Goal: Find contact information: Find contact information

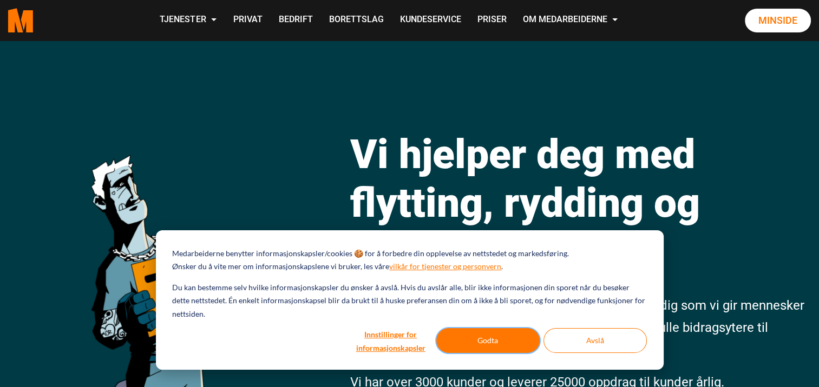
click at [494, 341] on button "Godta" at bounding box center [487, 341] width 103 height 25
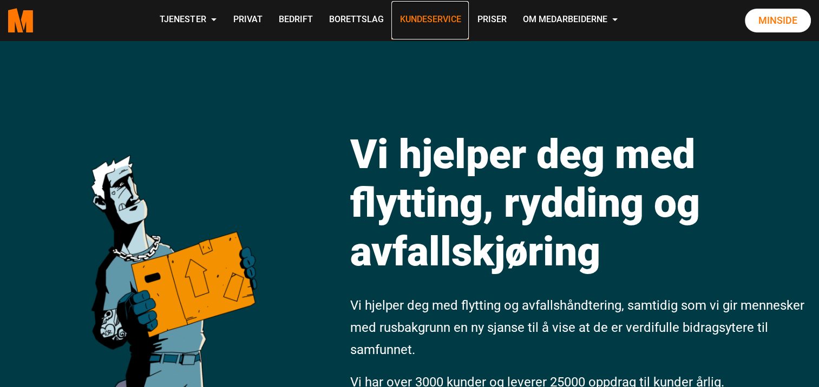
click at [423, 17] on link "Kundeservice" at bounding box center [429, 20] width 77 height 38
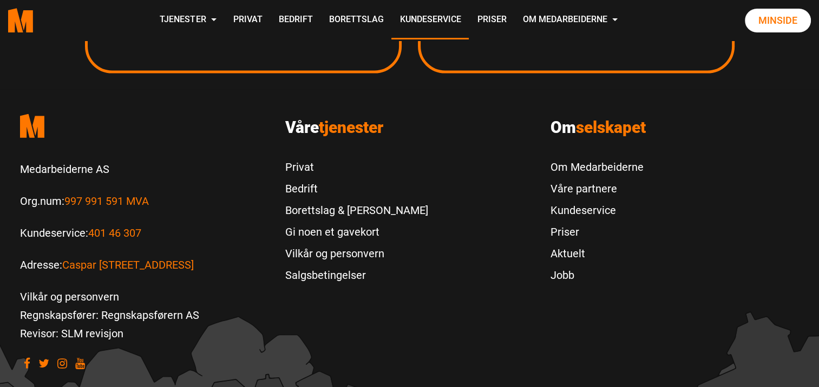
scroll to position [2102, 0]
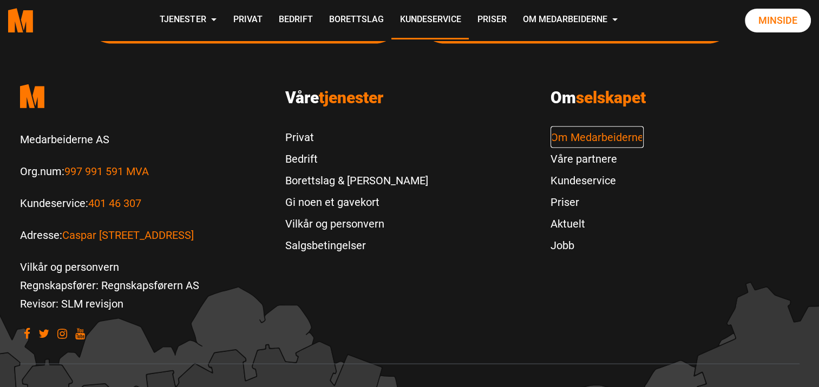
click at [594, 133] on link "Om Medarbeiderne" at bounding box center [596, 138] width 93 height 22
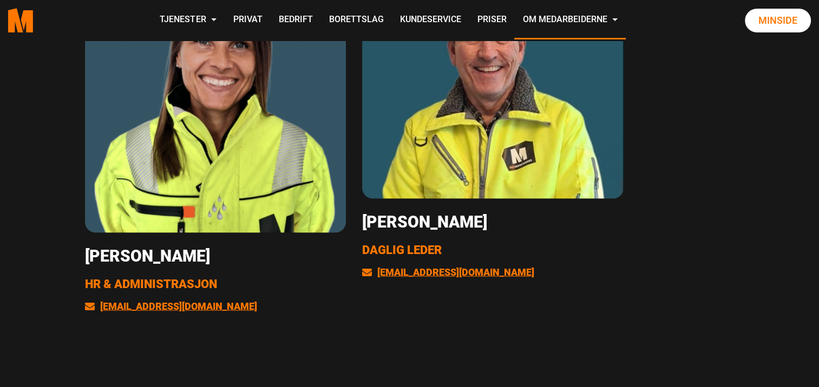
scroll to position [2242, 0]
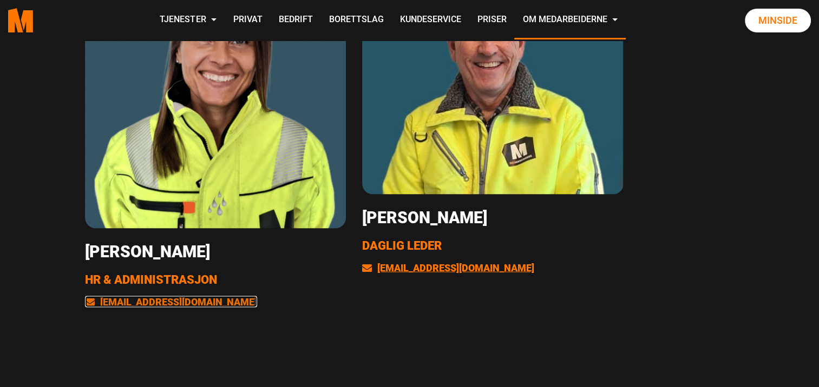
click at [139, 305] on link "[EMAIL_ADDRESS][DOMAIN_NAME]" at bounding box center [171, 302] width 172 height 11
